Goal: Task Accomplishment & Management: Complete application form

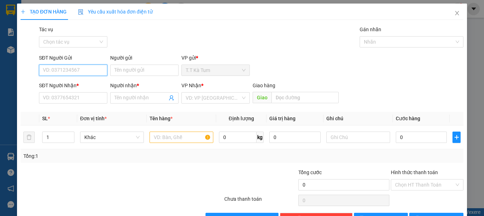
scroll to position [22, 0]
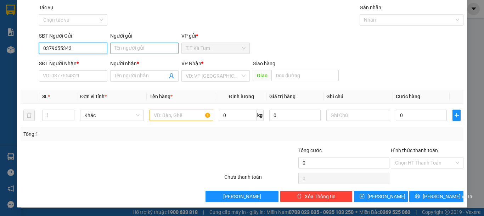
type input "0379655343"
click at [141, 52] on input "Người gửi" at bounding box center [144, 48] width 68 height 11
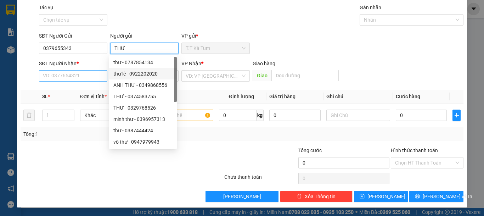
type input "THƯ"
click at [75, 77] on input "SĐT Người Nhận *" at bounding box center [73, 75] width 68 height 11
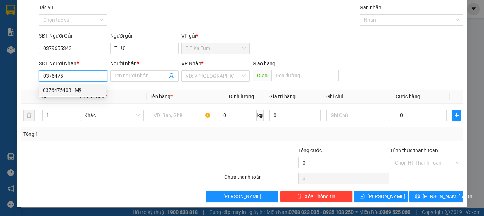
click at [83, 90] on div "0376475403 - Mỹ" at bounding box center [72, 90] width 59 height 8
type input "0376475403"
type input "Mỹ"
type input "30.000"
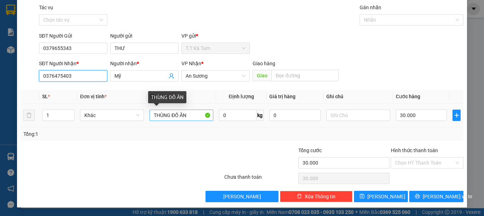
type input "0376475403"
drag, startPoint x: 191, startPoint y: 114, endPoint x: 151, endPoint y: 115, distance: 40.4
click at [151, 115] on input "THÙNG ĐỒ ĂN" at bounding box center [182, 114] width 64 height 11
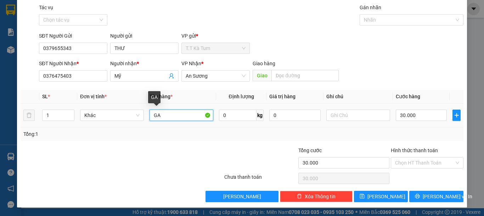
type input "G"
type input "1 BAO GẠO"
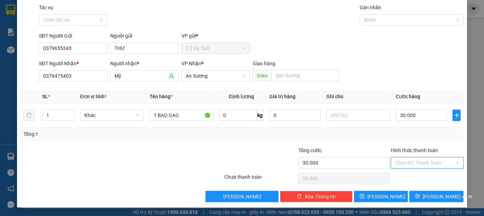
click at [402, 162] on input "Hình thức thanh toán" at bounding box center [424, 162] width 59 height 11
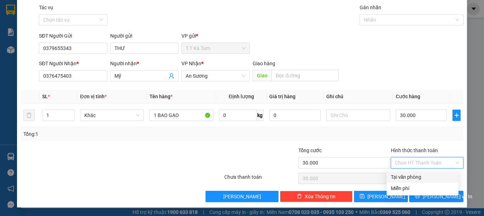
click at [419, 176] on div "Tại văn phòng" at bounding box center [422, 177] width 63 height 8
type input "0"
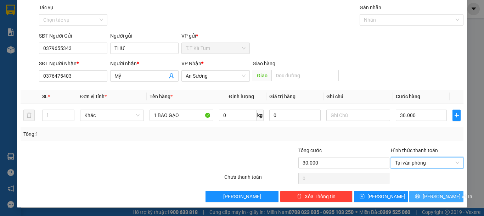
click at [438, 197] on span "[PERSON_NAME] và In" at bounding box center [448, 196] width 50 height 8
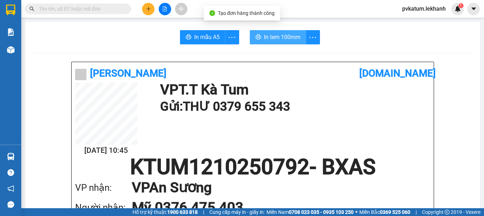
click at [282, 40] on span "In tem 100mm" at bounding box center [282, 37] width 36 height 9
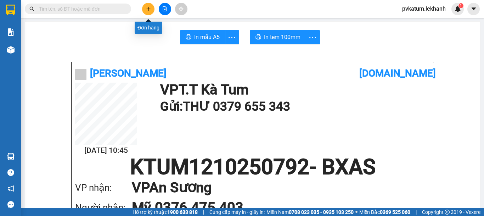
click at [152, 7] on button at bounding box center [148, 9] width 12 height 12
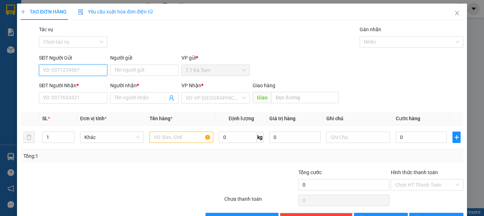
type input "0"
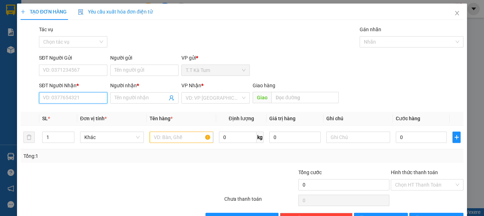
click at [73, 98] on input "SĐT Người Nhận *" at bounding box center [73, 97] width 68 height 11
type input "0"
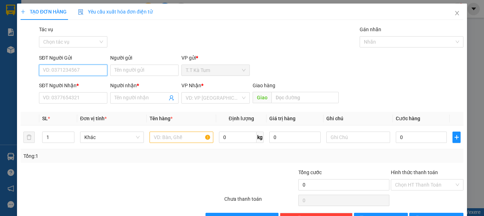
click at [87, 71] on input "SĐT Người Gửi" at bounding box center [73, 69] width 68 height 11
type input "0868617517"
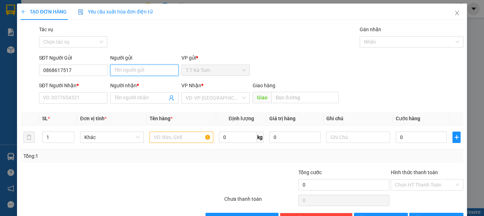
click at [149, 73] on input "Người gửi" at bounding box center [144, 69] width 68 height 11
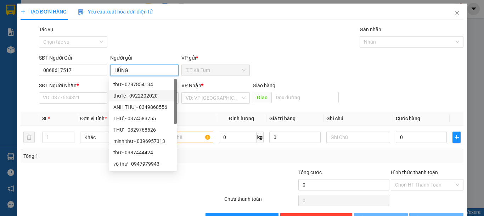
type input "HÙNG"
click at [67, 85] on div "SĐT Người Nhận *" at bounding box center [73, 85] width 68 height 8
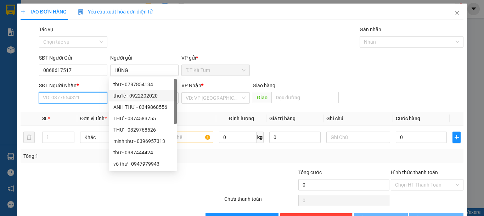
click at [67, 92] on input "SĐT Người Nhận *" at bounding box center [73, 97] width 68 height 11
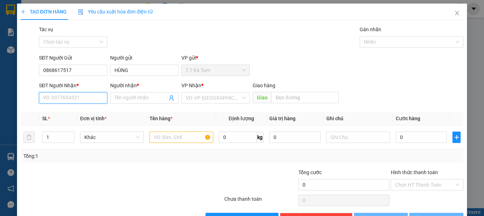
click at [67, 95] on input "SĐT Người Nhận *" at bounding box center [73, 97] width 68 height 11
type input "0987226689"
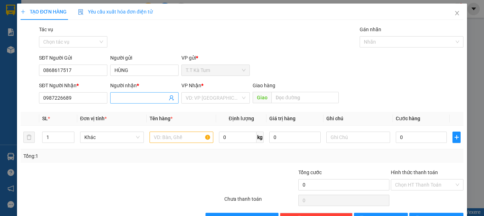
click at [125, 98] on input "Người nhận *" at bounding box center [140, 98] width 53 height 8
type input "TUẤN"
click at [181, 134] on input "text" at bounding box center [182, 136] width 64 height 11
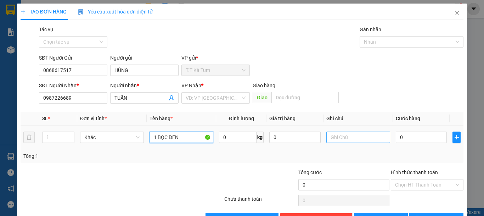
type input "1 BỌC ĐEN"
click at [336, 140] on input "text" at bounding box center [358, 136] width 64 height 11
type input "KO KIỂM"
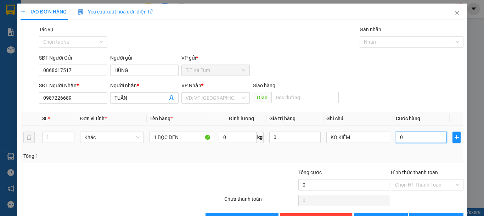
click at [402, 136] on input "0" at bounding box center [421, 136] width 51 height 11
click at [211, 99] on input "search" at bounding box center [213, 97] width 55 height 11
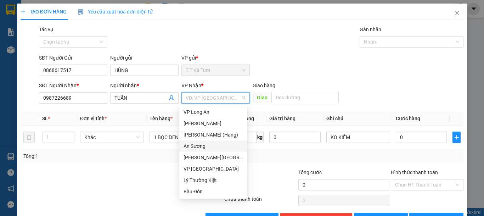
click at [191, 143] on div "An Sương" at bounding box center [213, 146] width 59 height 8
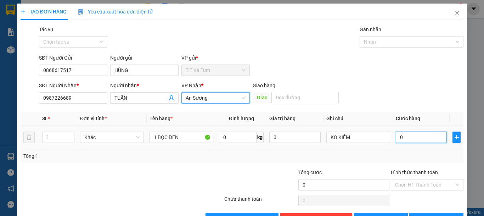
click at [411, 136] on input "0" at bounding box center [421, 136] width 51 height 11
click at [411, 135] on input "0" at bounding box center [421, 136] width 51 height 11
type input "3"
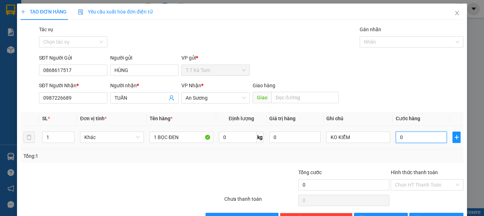
type input "3"
type input "30"
type input "300"
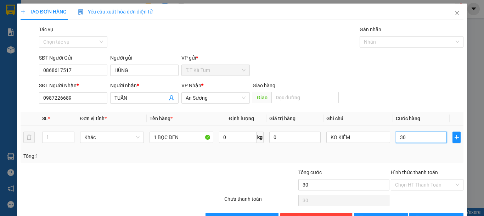
type input "300"
type input "3.000"
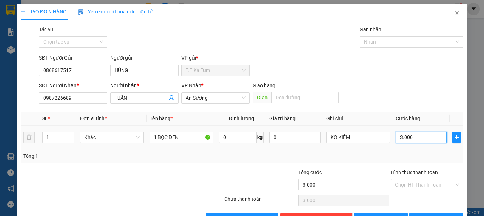
type input "30.000"
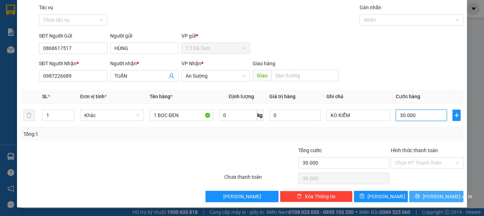
type input "30.000"
click at [446, 197] on button "[PERSON_NAME] và In" at bounding box center [436, 196] width 54 height 11
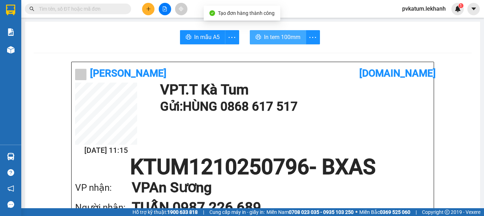
click at [268, 33] on span "In tem 100mm" at bounding box center [282, 37] width 36 height 9
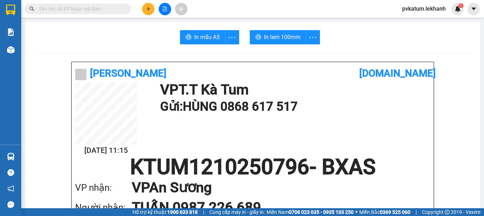
click at [152, 13] on button at bounding box center [148, 9] width 12 height 12
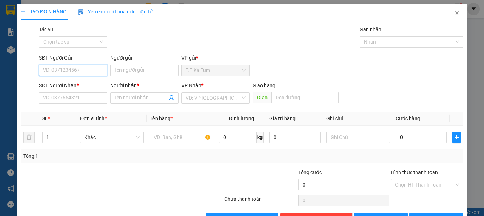
click at [56, 70] on input "SĐT Người Gửi" at bounding box center [73, 69] width 68 height 11
type input "0379127163"
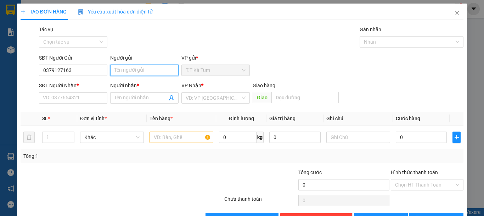
click at [137, 71] on input "Người gửi" at bounding box center [144, 69] width 68 height 11
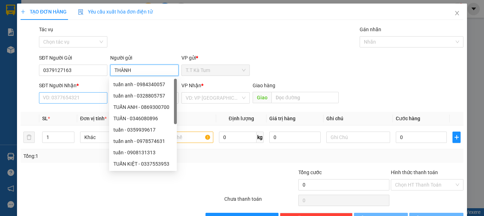
type input "THÀNH"
click at [86, 96] on input "SĐT Người Nhận *" at bounding box center [73, 97] width 68 height 11
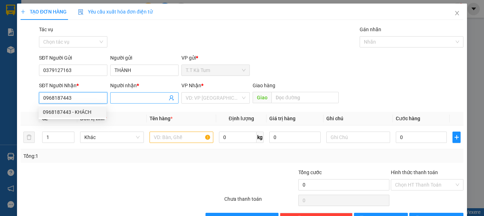
type input "0968187443"
click at [122, 102] on span at bounding box center [144, 97] width 68 height 11
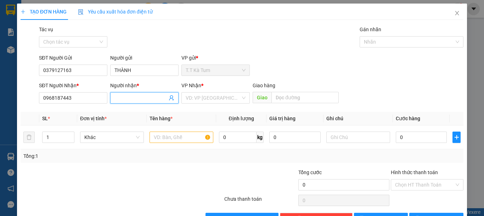
click at [125, 98] on input "Người nhận *" at bounding box center [140, 98] width 53 height 8
click at [123, 98] on input "Người nhận *" at bounding box center [140, 98] width 53 height 8
type input "HÙNG"
click at [197, 96] on input "search" at bounding box center [213, 97] width 55 height 11
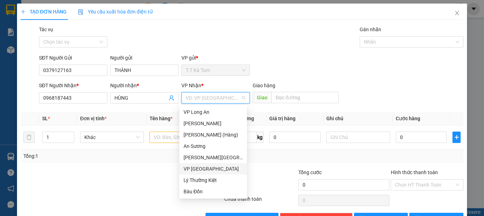
click at [204, 168] on div "VP [GEOGRAPHIC_DATA]" at bounding box center [213, 169] width 59 height 8
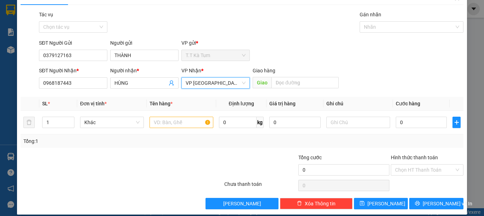
scroll to position [22, 0]
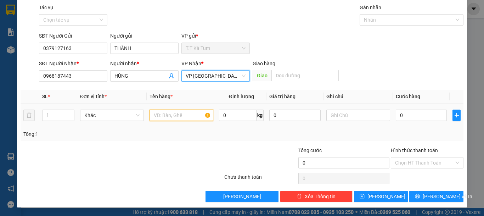
click at [166, 113] on input "text" at bounding box center [182, 114] width 64 height 11
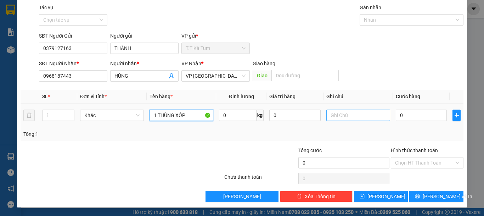
type input "1 THÙNG XỐP"
click at [345, 117] on input "text" at bounding box center [358, 114] width 64 height 11
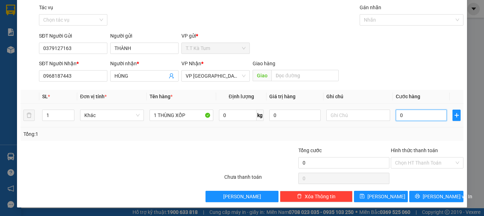
click at [407, 119] on input "0" at bounding box center [421, 114] width 51 height 11
type input "3"
type input "30"
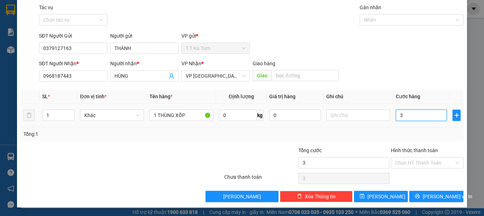
type input "30"
type input "300"
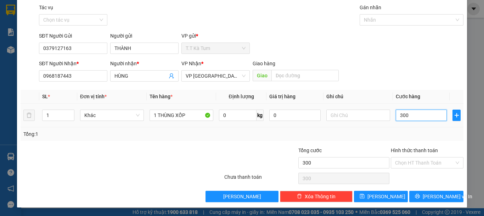
type input "3.000"
type input "30.000"
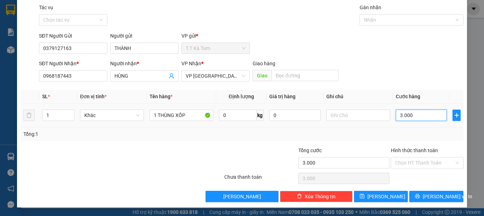
type input "30.000"
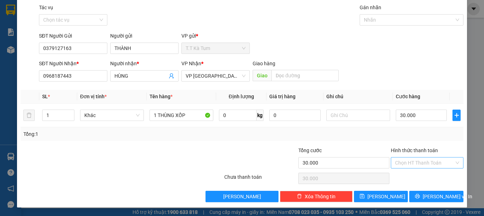
click at [432, 166] on input "Hình thức thanh toán" at bounding box center [424, 162] width 59 height 11
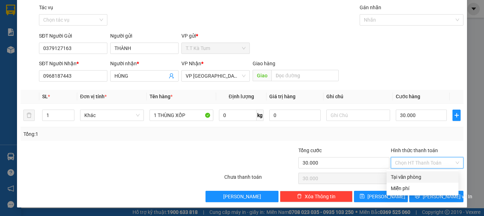
click at [423, 179] on div "Tại văn phòng" at bounding box center [422, 177] width 63 height 8
type input "0"
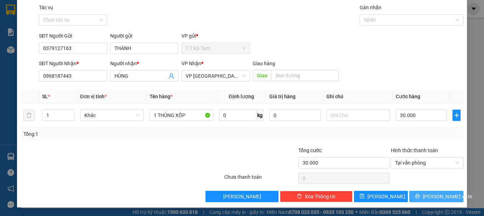
click at [415, 193] on button "[PERSON_NAME] và In" at bounding box center [436, 196] width 54 height 11
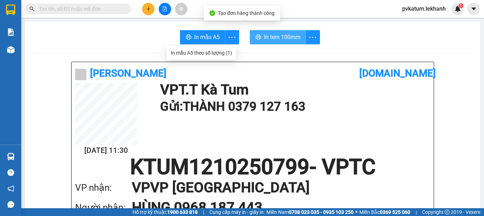
click at [264, 39] on span "In tem 100mm" at bounding box center [282, 37] width 36 height 9
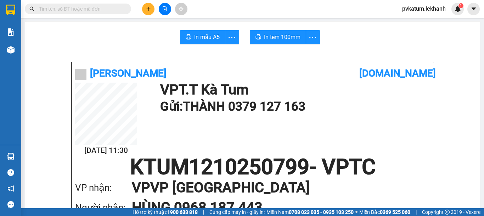
click at [95, 6] on input "text" at bounding box center [81, 9] width 84 height 8
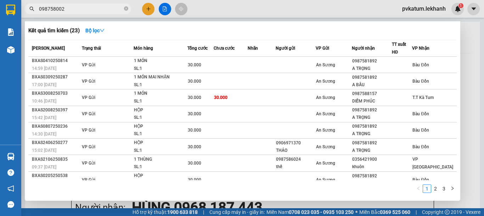
type input "0987580021"
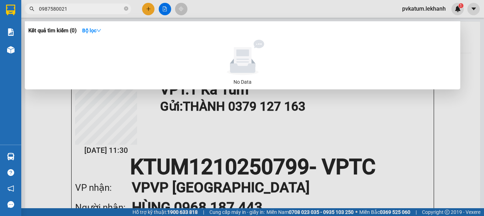
click at [74, 12] on input "0987580021" at bounding box center [81, 9] width 84 height 8
click at [74, 11] on input "0987580021" at bounding box center [81, 9] width 84 height 8
click at [74, 10] on input "0987580021" at bounding box center [81, 9] width 84 height 8
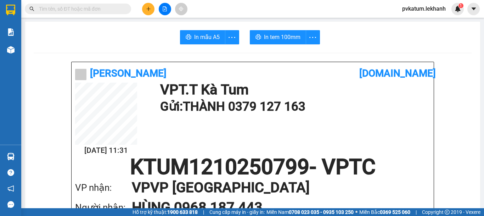
click at [151, 10] on button at bounding box center [148, 9] width 12 height 12
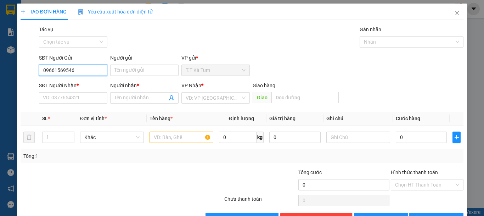
click at [67, 74] on input "09661569546" at bounding box center [73, 69] width 68 height 11
click at [71, 73] on input "09661569546" at bounding box center [73, 69] width 68 height 11
type input "0966156956"
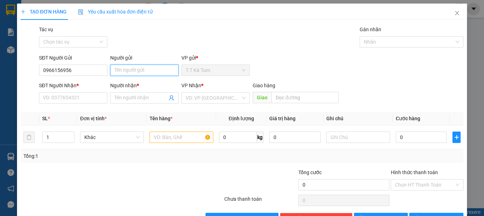
click at [129, 74] on input "Người gửi" at bounding box center [144, 69] width 68 height 11
type input "THUỶ"
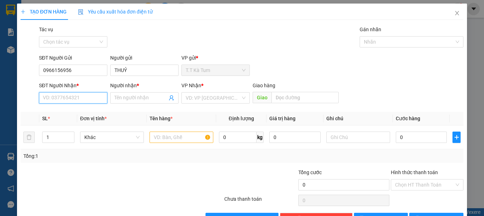
click at [61, 96] on input "SĐT Người Nhận *" at bounding box center [73, 97] width 68 height 11
type input "0"
type input "0979154954"
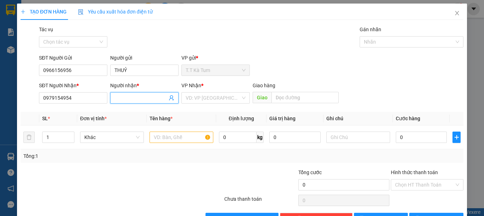
click at [131, 101] on input "Người nhận *" at bounding box center [140, 98] width 53 height 8
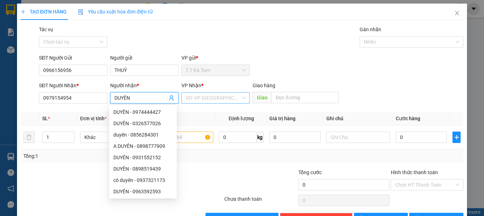
type input "DUYÊN"
click at [202, 96] on input "search" at bounding box center [213, 97] width 55 height 11
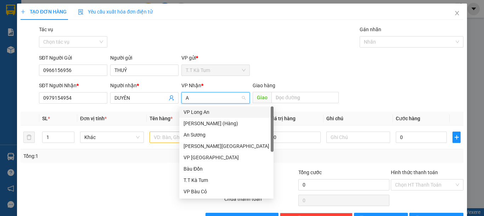
type input "AN"
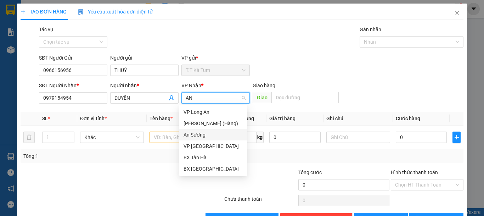
click at [198, 137] on div "An Sương" at bounding box center [213, 135] width 59 height 8
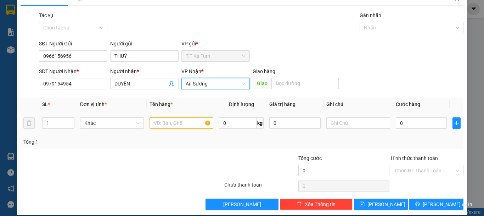
scroll to position [22, 0]
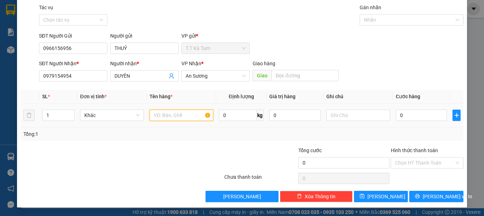
click at [185, 120] on input "text" at bounding box center [182, 114] width 64 height 11
type input "1 THÙNG"
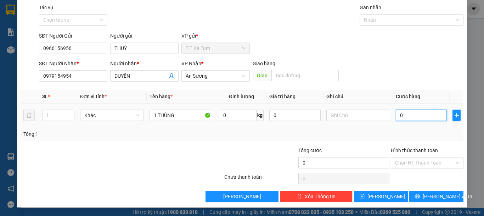
click at [418, 116] on input "0" at bounding box center [421, 114] width 51 height 11
type input "3"
type input "30"
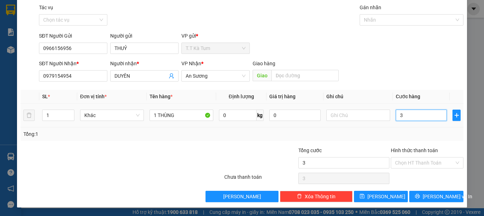
type input "30"
type input "300"
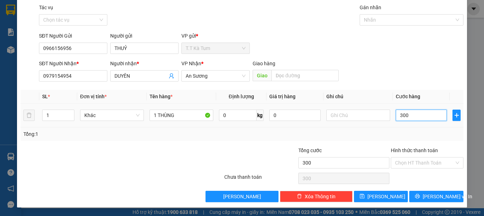
type input "3.000"
type input "30.000"
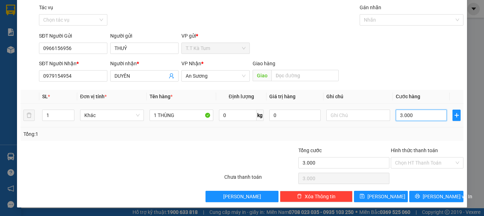
type input "30.000"
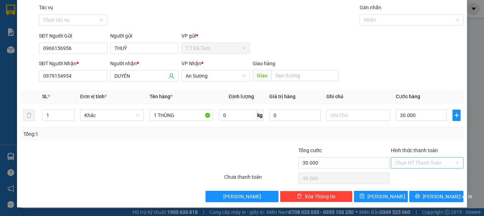
click at [410, 165] on input "Hình thức thanh toán" at bounding box center [424, 162] width 59 height 11
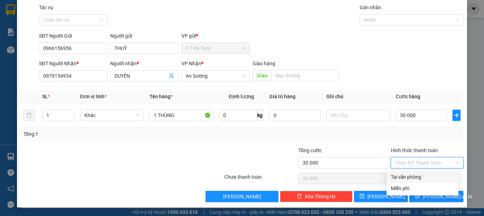
click at [414, 177] on div "Tại văn phòng" at bounding box center [422, 177] width 63 height 8
type input "0"
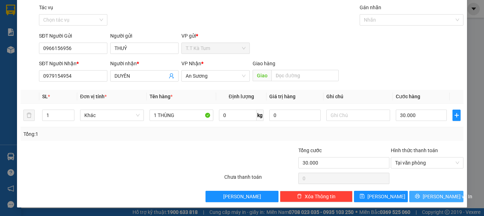
click at [420, 197] on icon "printer" at bounding box center [417, 196] width 5 height 5
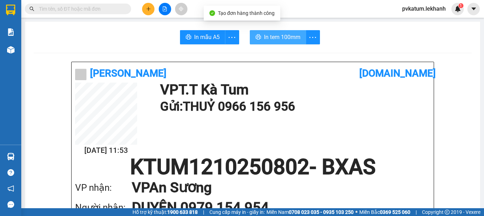
click at [297, 34] on span "In tem 100mm" at bounding box center [282, 37] width 36 height 9
